Goal: Navigation & Orientation: Understand site structure

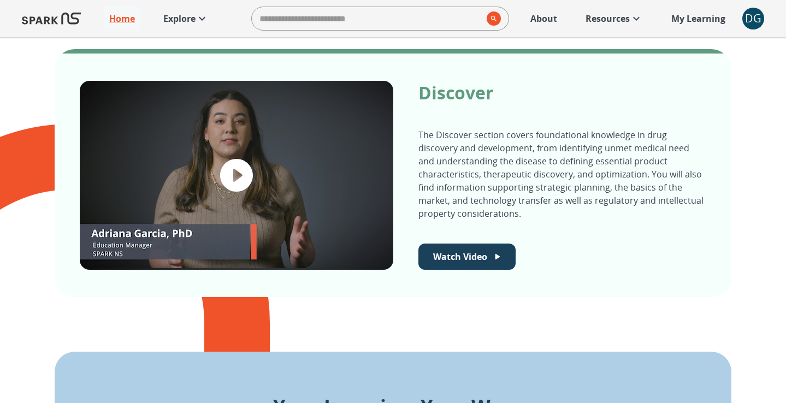
scroll to position [398, 0]
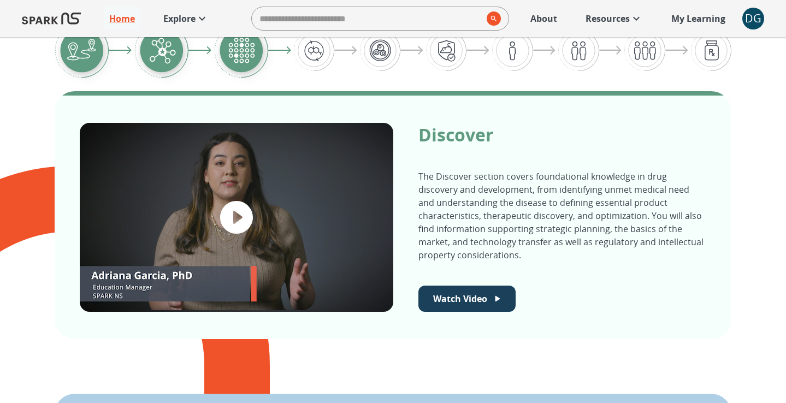
click at [182, 22] on p "Explore" at bounding box center [179, 18] width 32 height 13
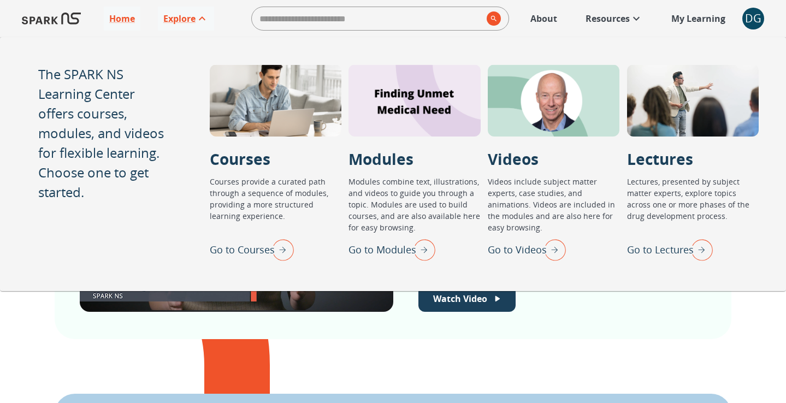
click at [537, 315] on div "Discover The Discover section covers foundational knowledge in drug discovery a…" at bounding box center [393, 215] width 677 height 248
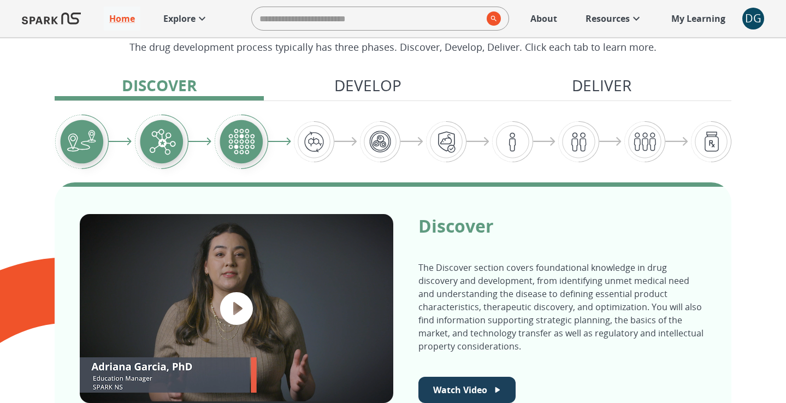
scroll to position [301, 0]
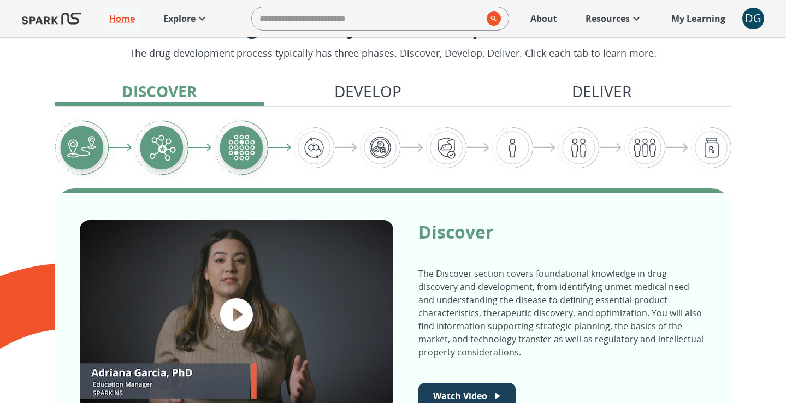
click at [357, 89] on p "Develop" at bounding box center [367, 91] width 67 height 23
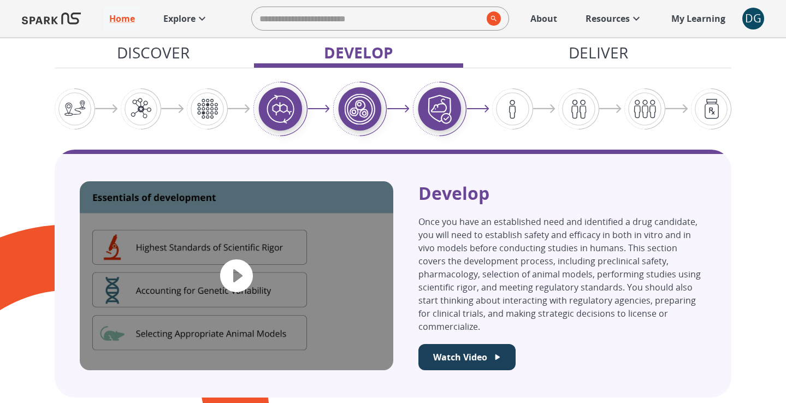
scroll to position [381, 0]
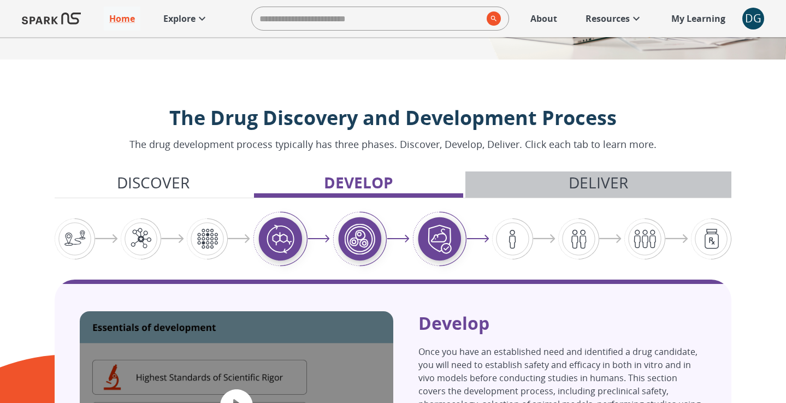
click at [585, 183] on p "Deliver" at bounding box center [599, 182] width 60 height 23
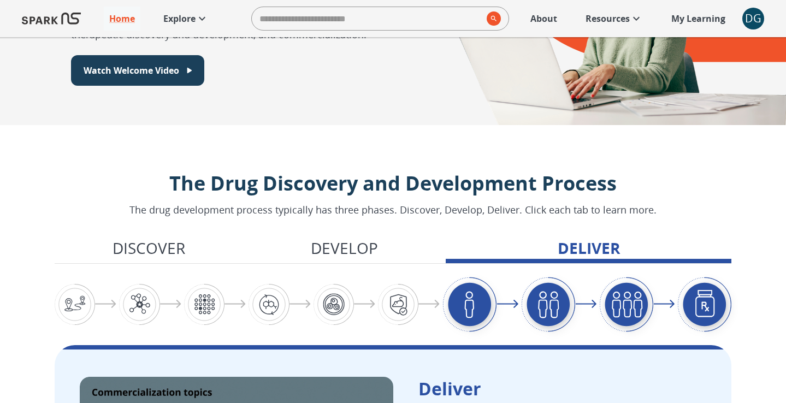
scroll to position [117, 0]
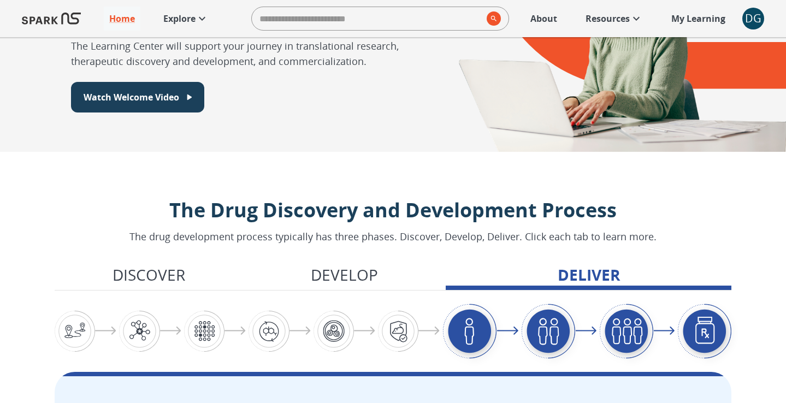
click at [164, 23] on p "Explore" at bounding box center [179, 18] width 32 height 13
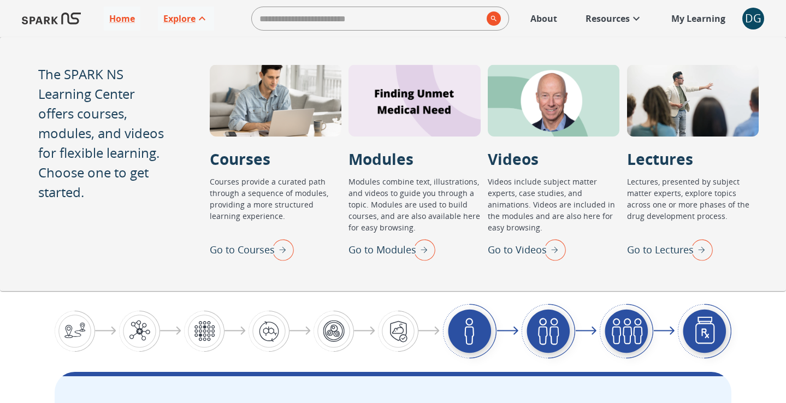
click at [551, 248] on img "Go to Videos" at bounding box center [552, 250] width 27 height 28
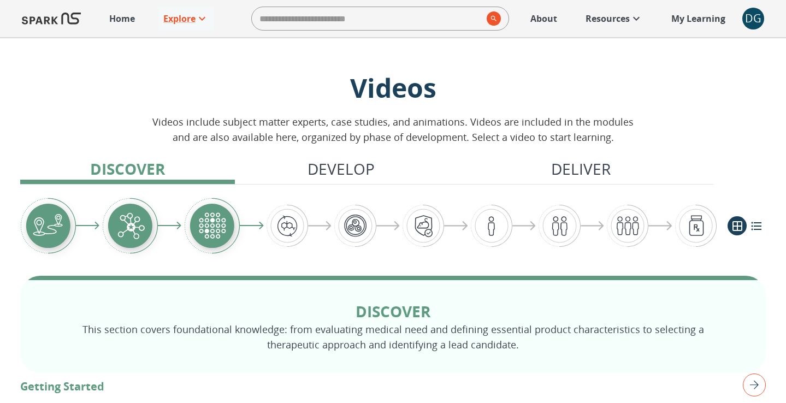
click at [614, 16] on p "Resources" at bounding box center [608, 18] width 44 height 13
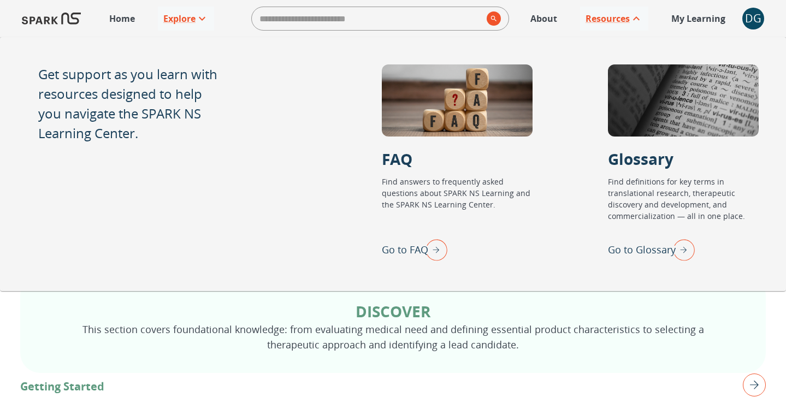
click at [111, 15] on p "Home" at bounding box center [122, 18] width 26 height 13
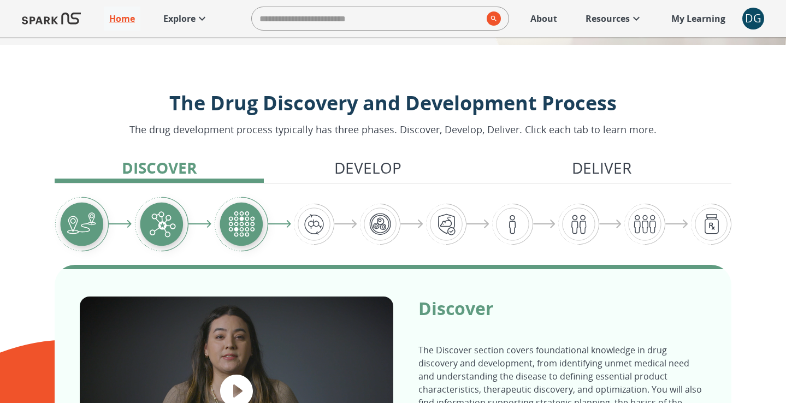
scroll to position [224, 0]
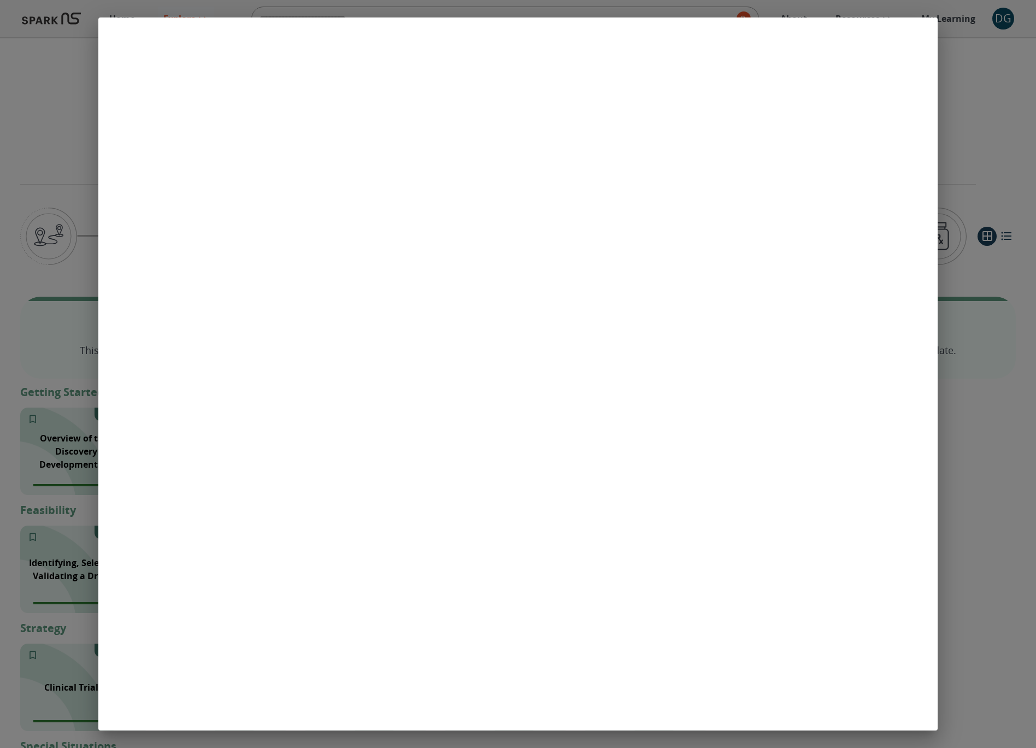
scroll to position [729, 0]
